Goal: Task Accomplishment & Management: Manage account settings

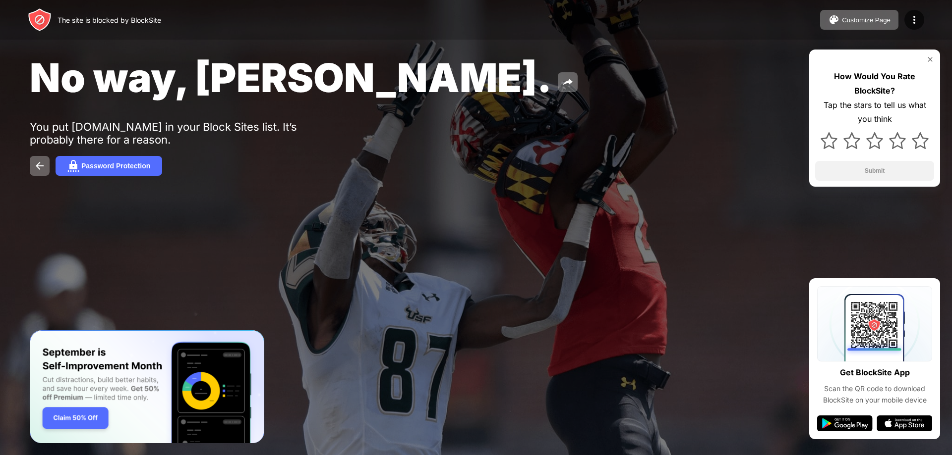
click at [44, 71] on span "No way, [PERSON_NAME]." at bounding box center [291, 78] width 522 height 48
